Goal: Task Accomplishment & Management: Complete application form

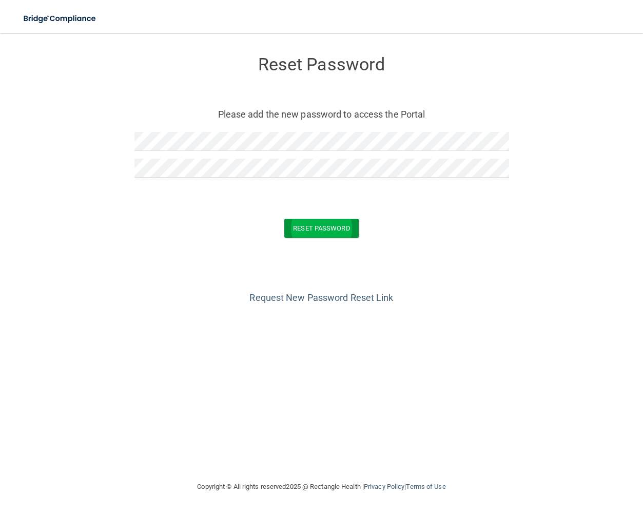
click at [311, 227] on button "Reset Password" at bounding box center [321, 228] width 74 height 19
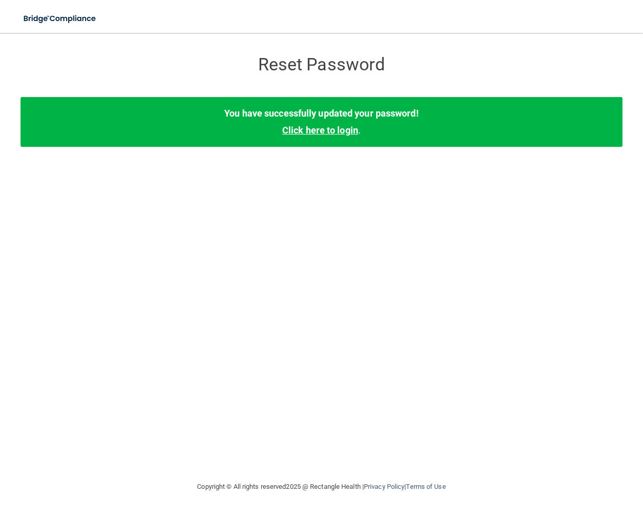
click at [344, 130] on link "Click here to login" at bounding box center [320, 130] width 76 height 11
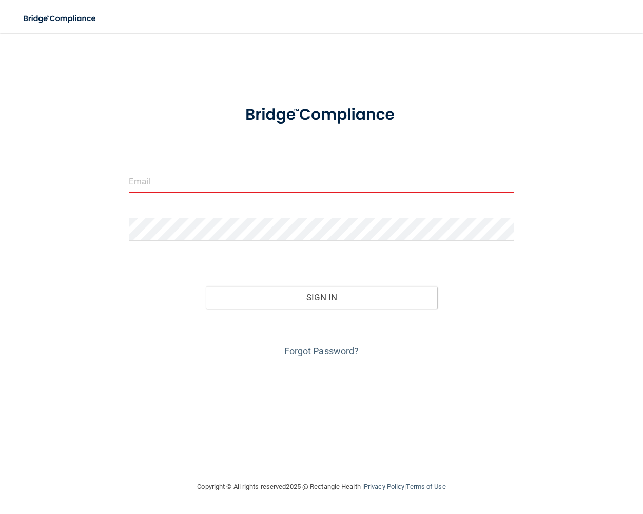
type input "[EMAIL_ADDRESS][DOMAIN_NAME]"
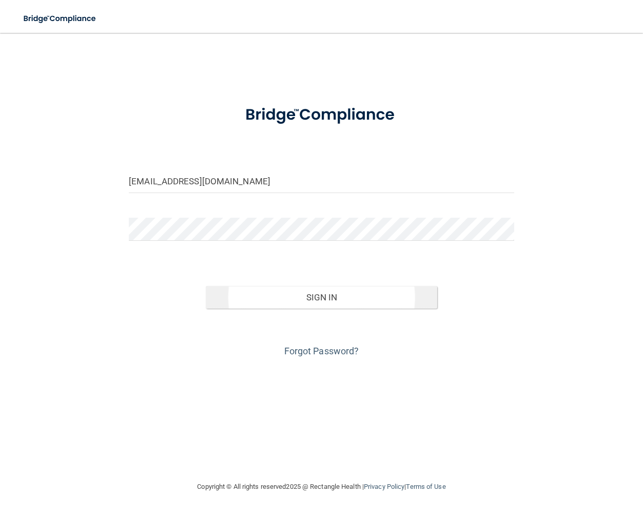
click at [327, 298] on button "Sign In" at bounding box center [321, 297] width 231 height 23
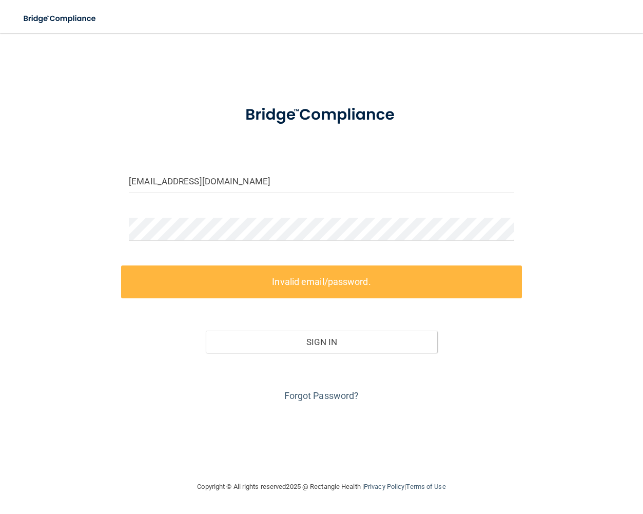
click at [321, 283] on label "Invalid email/password." at bounding box center [321, 281] width 401 height 32
click at [320, 341] on button "Sign In" at bounding box center [321, 341] width 231 height 23
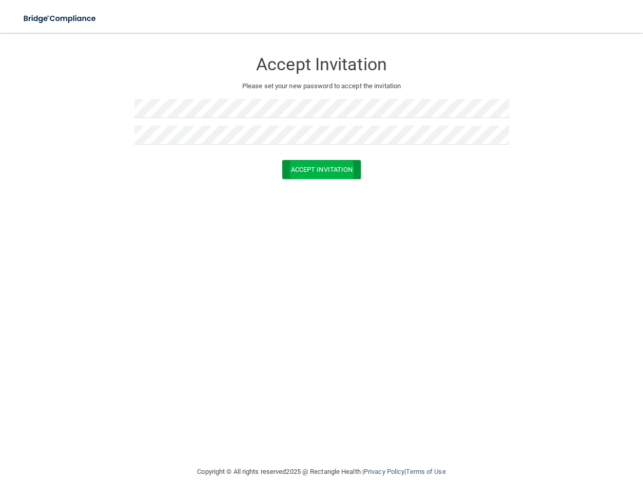
click at [318, 168] on button "Accept Invitation" at bounding box center [321, 169] width 79 height 19
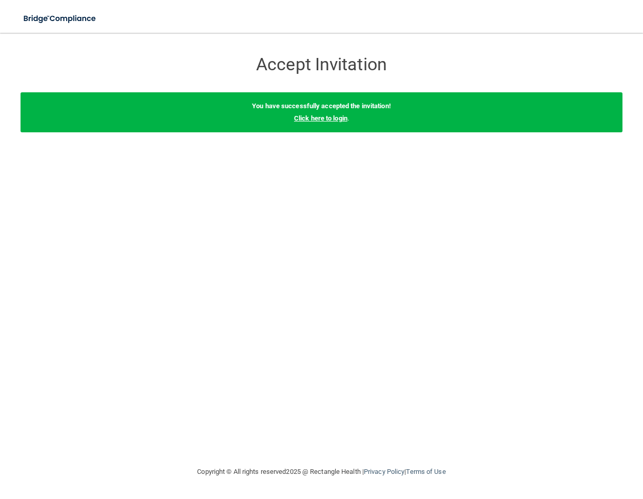
click at [343, 115] on link "Click here to login" at bounding box center [320, 118] width 53 height 8
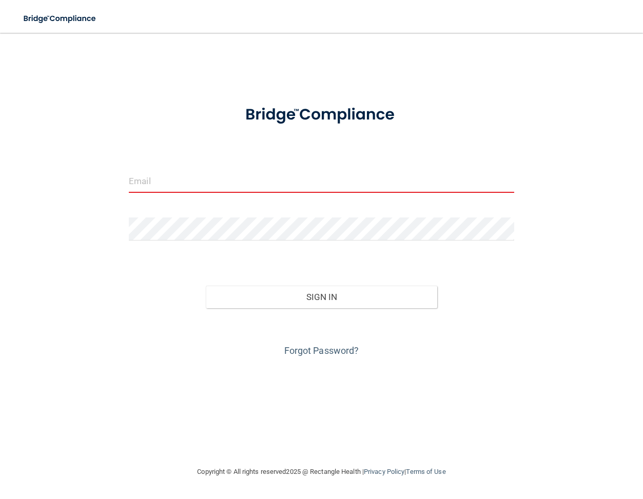
type input "eee@eastendendo.com"
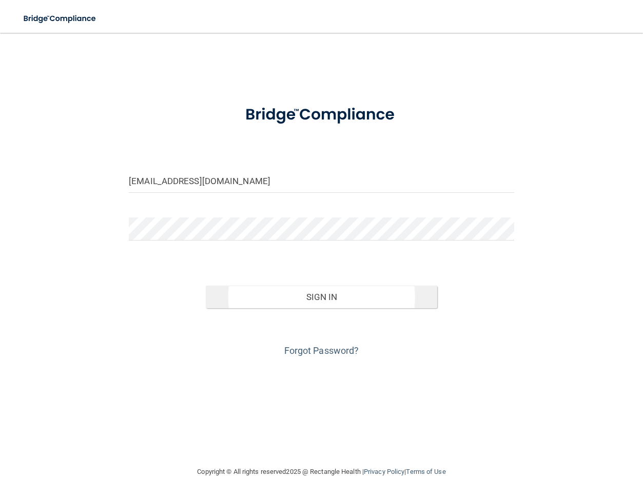
click at [326, 291] on button "Sign In" at bounding box center [321, 297] width 231 height 23
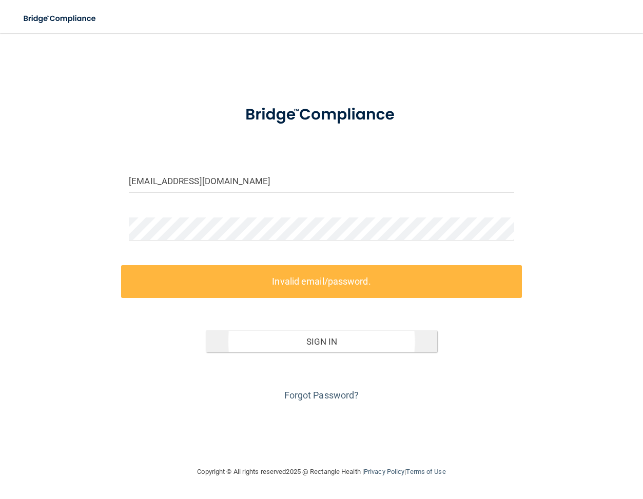
click at [330, 344] on button "Sign In" at bounding box center [321, 341] width 231 height 23
click at [323, 343] on button "Sign In" at bounding box center [321, 341] width 231 height 23
click at [270, 282] on label "Invalid email/password." at bounding box center [321, 281] width 401 height 32
click at [271, 330] on button "Sign In" at bounding box center [321, 341] width 231 height 23
click at [259, 342] on button "Sign In" at bounding box center [321, 341] width 231 height 23
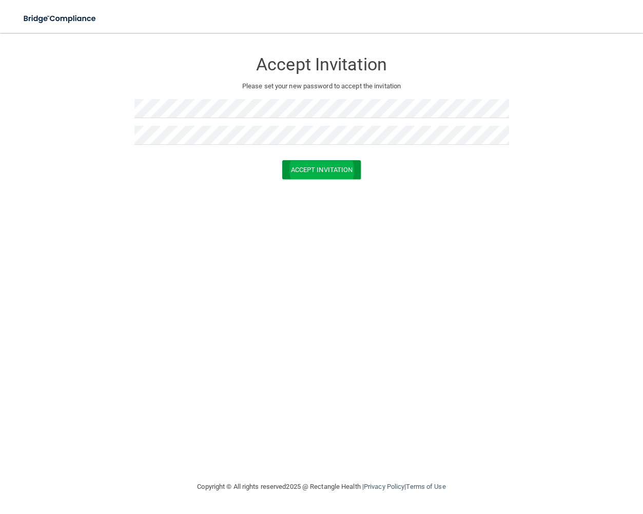
click at [314, 169] on button "Accept Invitation" at bounding box center [321, 169] width 79 height 19
